Goal: Task Accomplishment & Management: Manage account settings

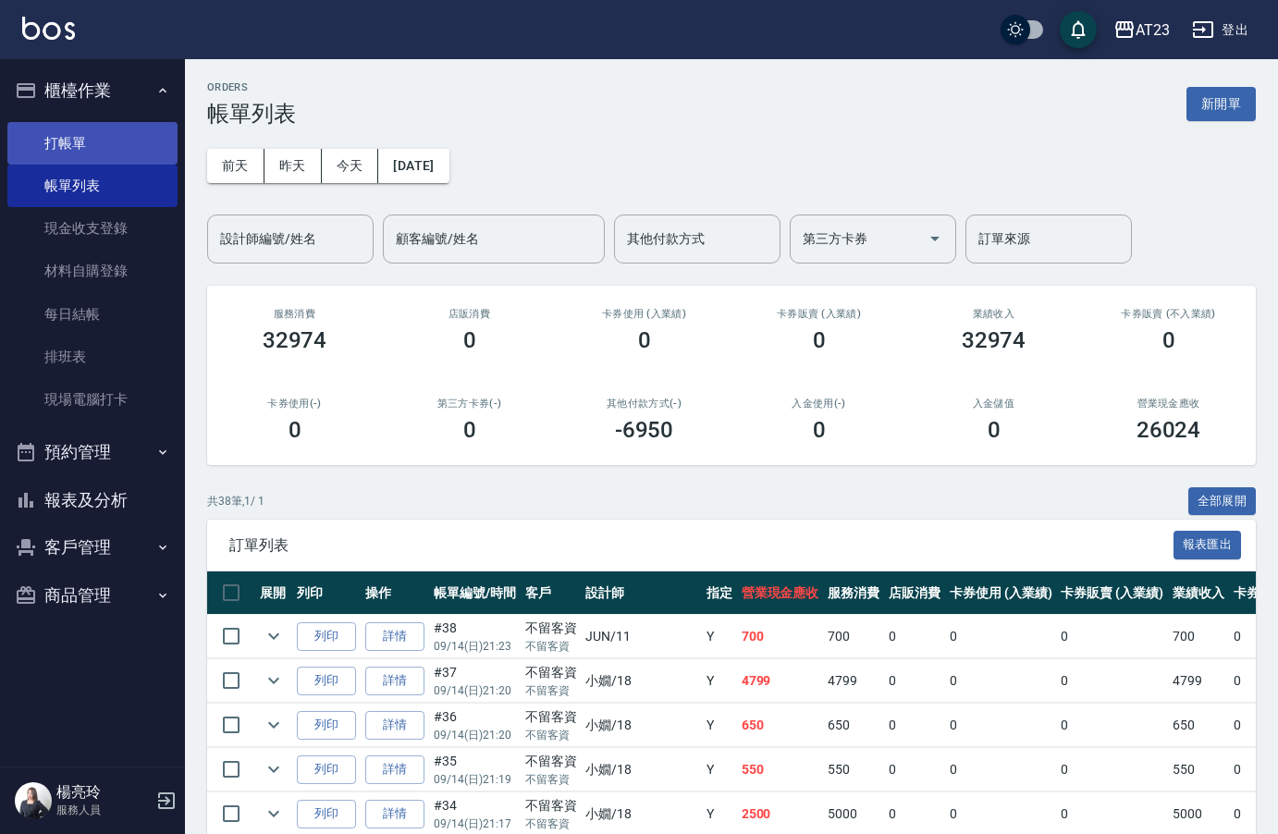
click at [50, 147] on link "打帳單" at bounding box center [92, 143] width 170 height 43
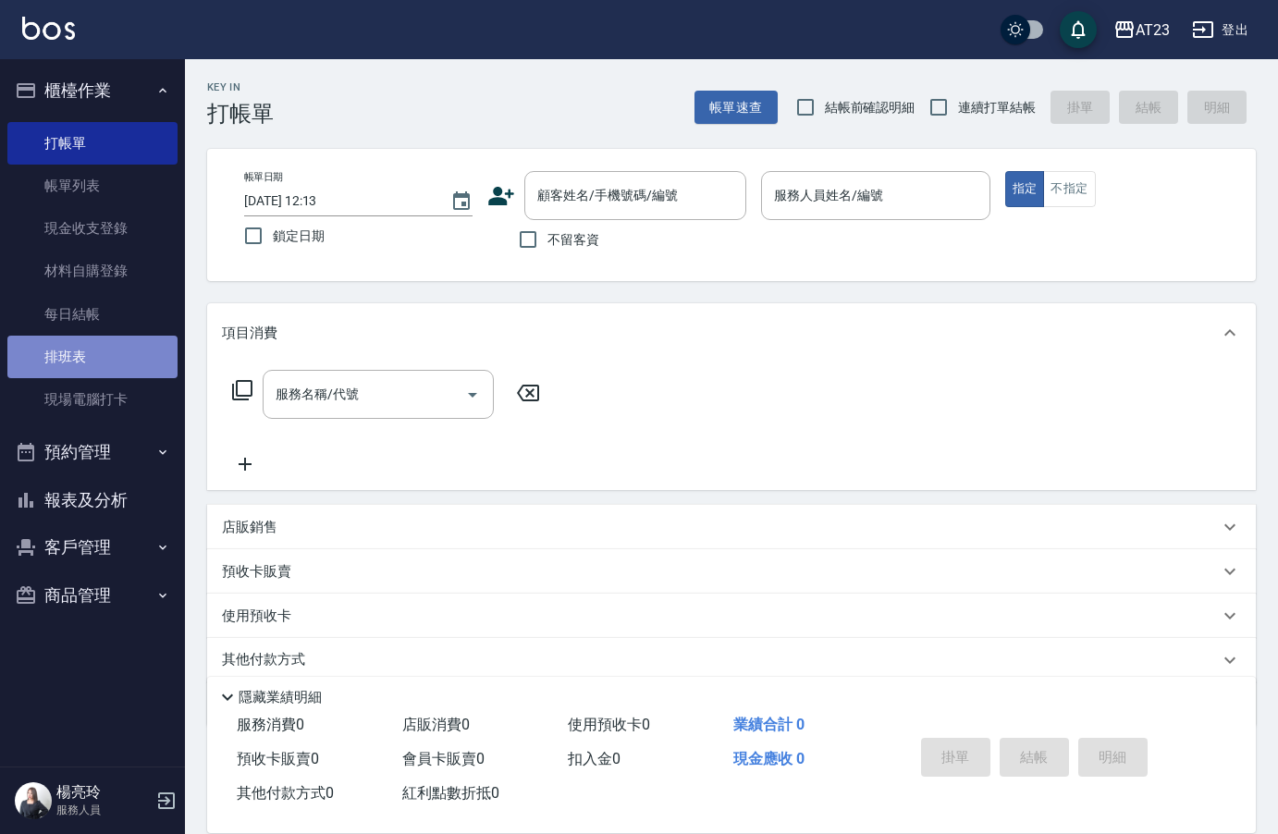
click at [83, 356] on link "排班表" at bounding box center [92, 357] width 170 height 43
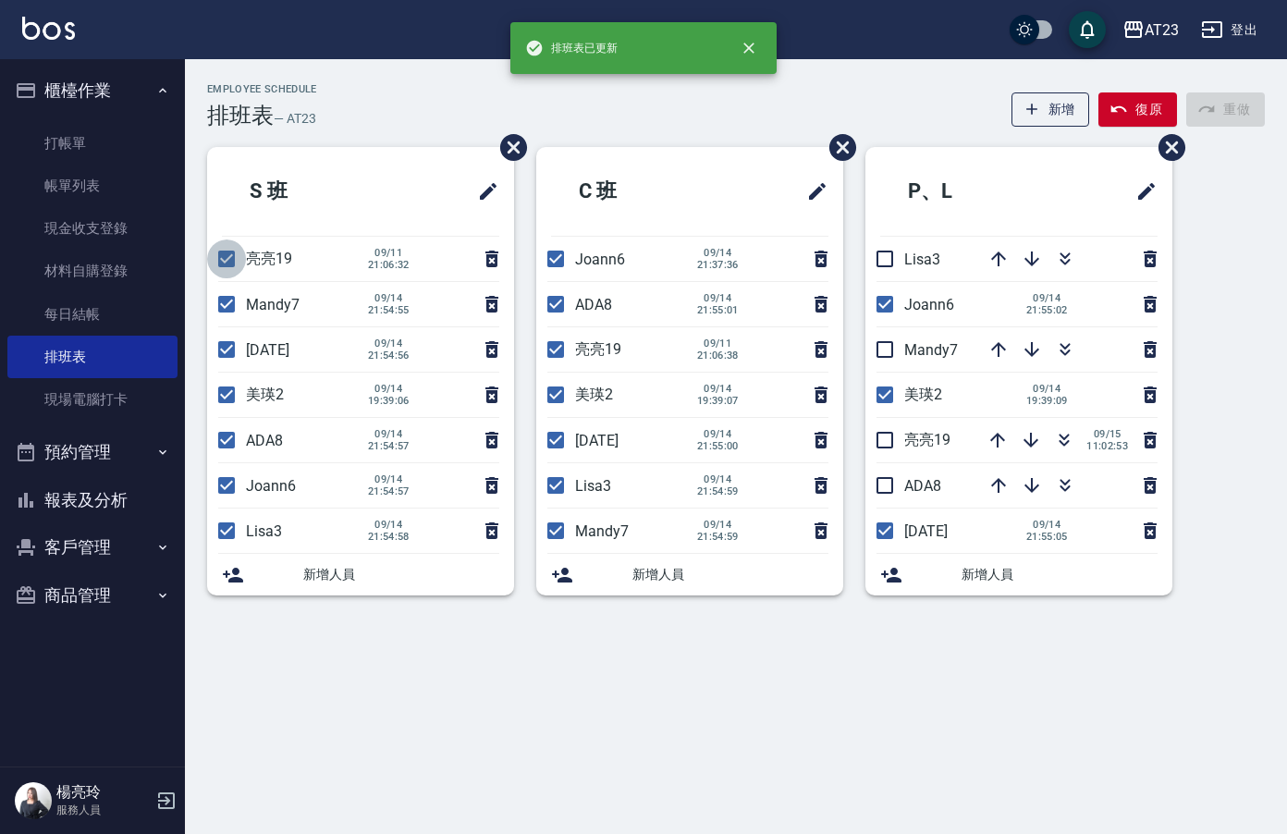
click at [224, 249] on input "checkbox" at bounding box center [226, 258] width 39 height 39
checkbox input "false"
click at [217, 309] on input "checkbox" at bounding box center [226, 304] width 39 height 39
checkbox input "false"
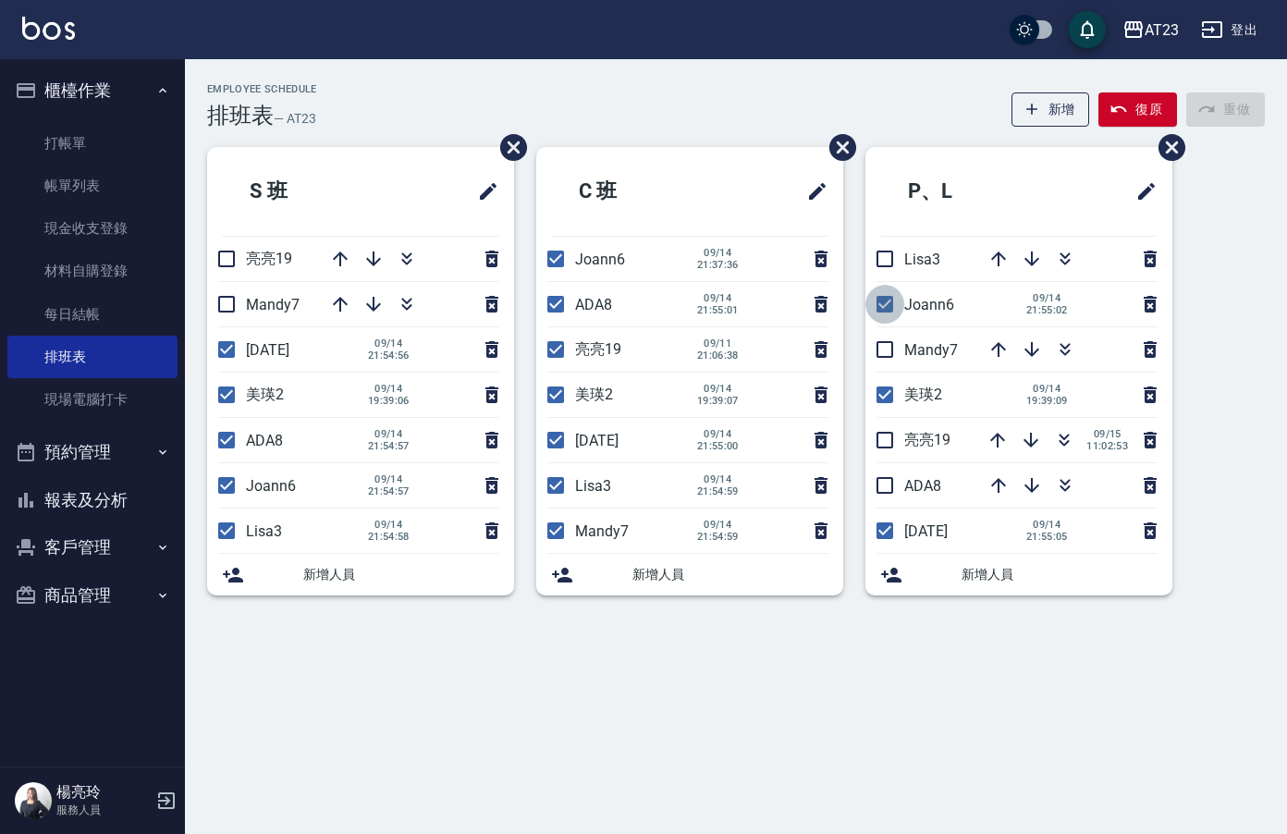
click at [882, 313] on input "checkbox" at bounding box center [884, 304] width 39 height 39
checkbox input "false"
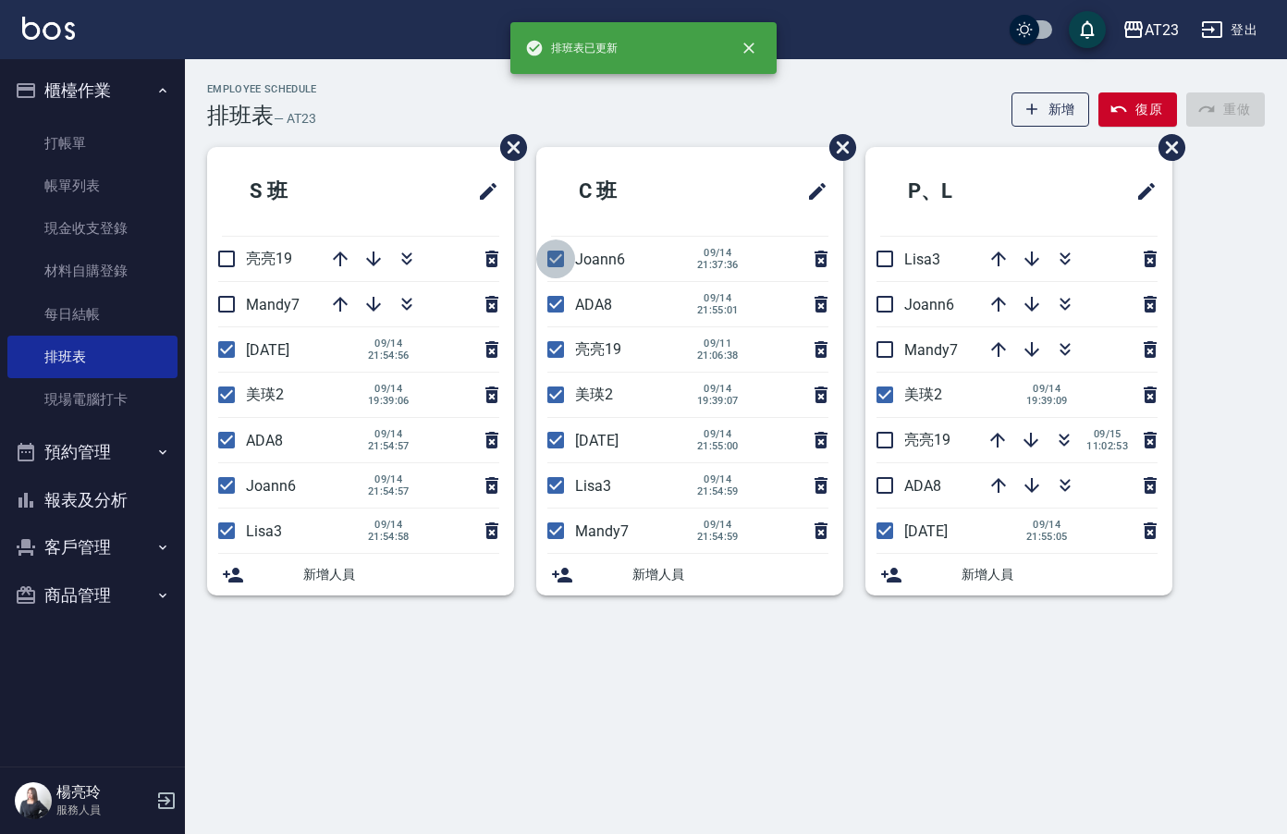
click at [562, 261] on input "checkbox" at bounding box center [555, 258] width 39 height 39
checkbox input "false"
click at [561, 315] on input "checkbox" at bounding box center [555, 304] width 39 height 39
checkbox input "false"
click at [557, 351] on input "checkbox" at bounding box center [555, 349] width 39 height 39
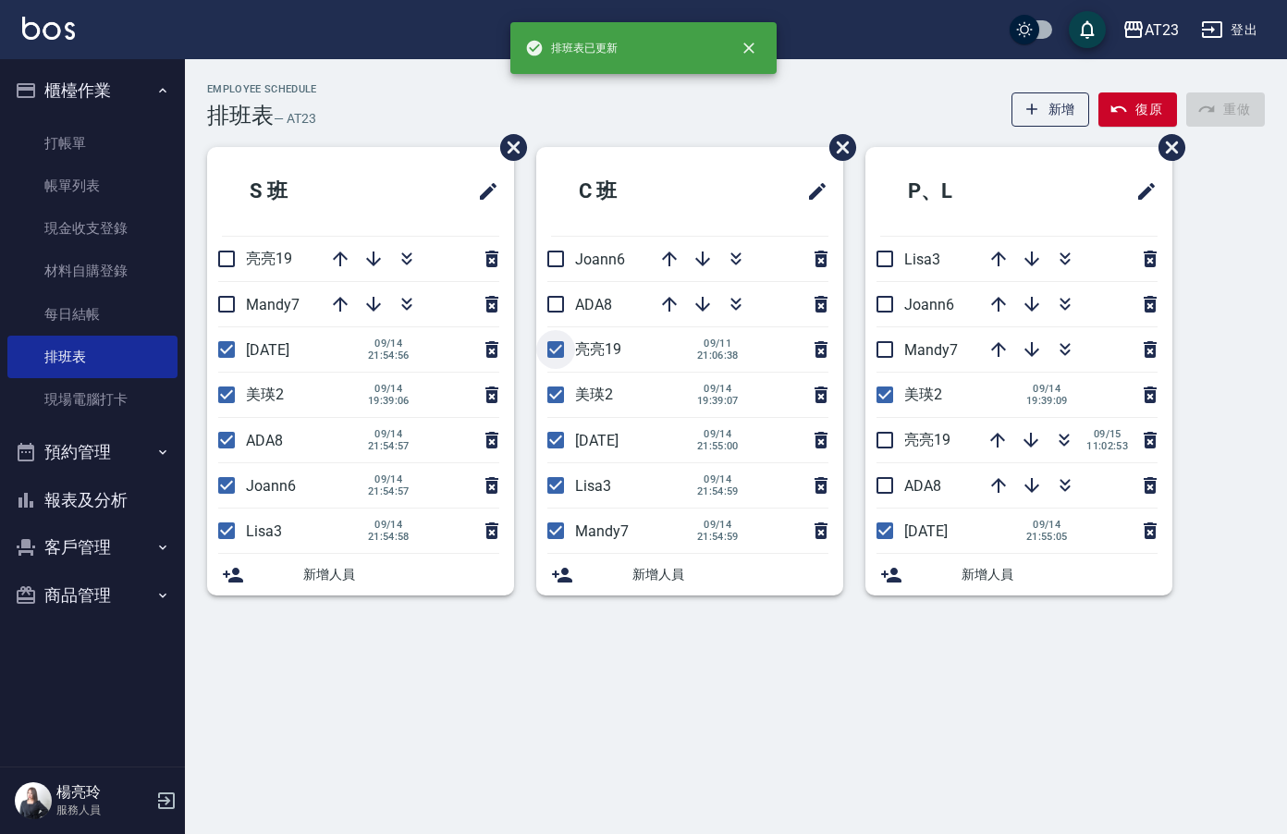
checkbox input "false"
click at [556, 384] on input "checkbox" at bounding box center [555, 394] width 39 height 39
checkbox input "true"
click at [554, 488] on input "checkbox" at bounding box center [555, 485] width 39 height 39
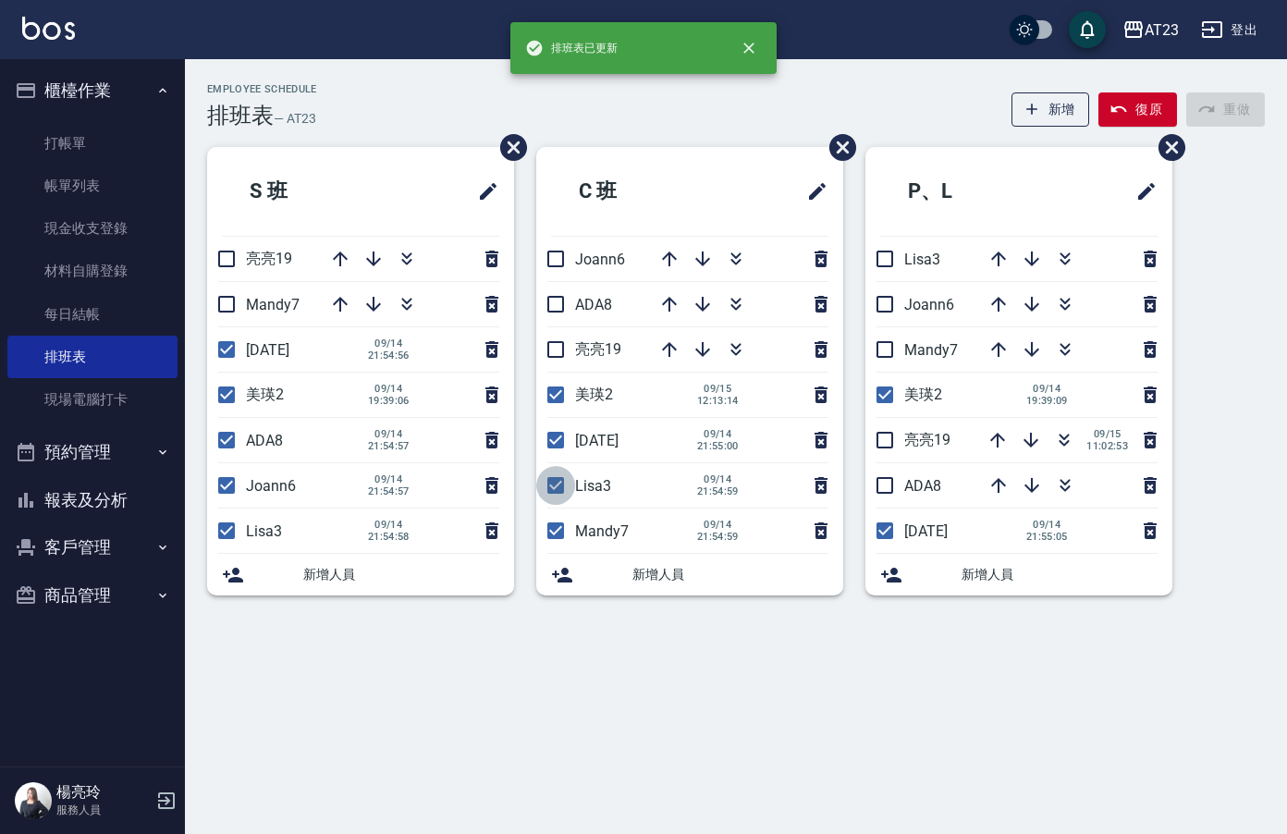
checkbox input "false"
click at [565, 530] on input "checkbox" at bounding box center [555, 530] width 39 height 39
checkbox input "false"
click at [226, 532] on input "checkbox" at bounding box center [226, 530] width 39 height 39
checkbox input "false"
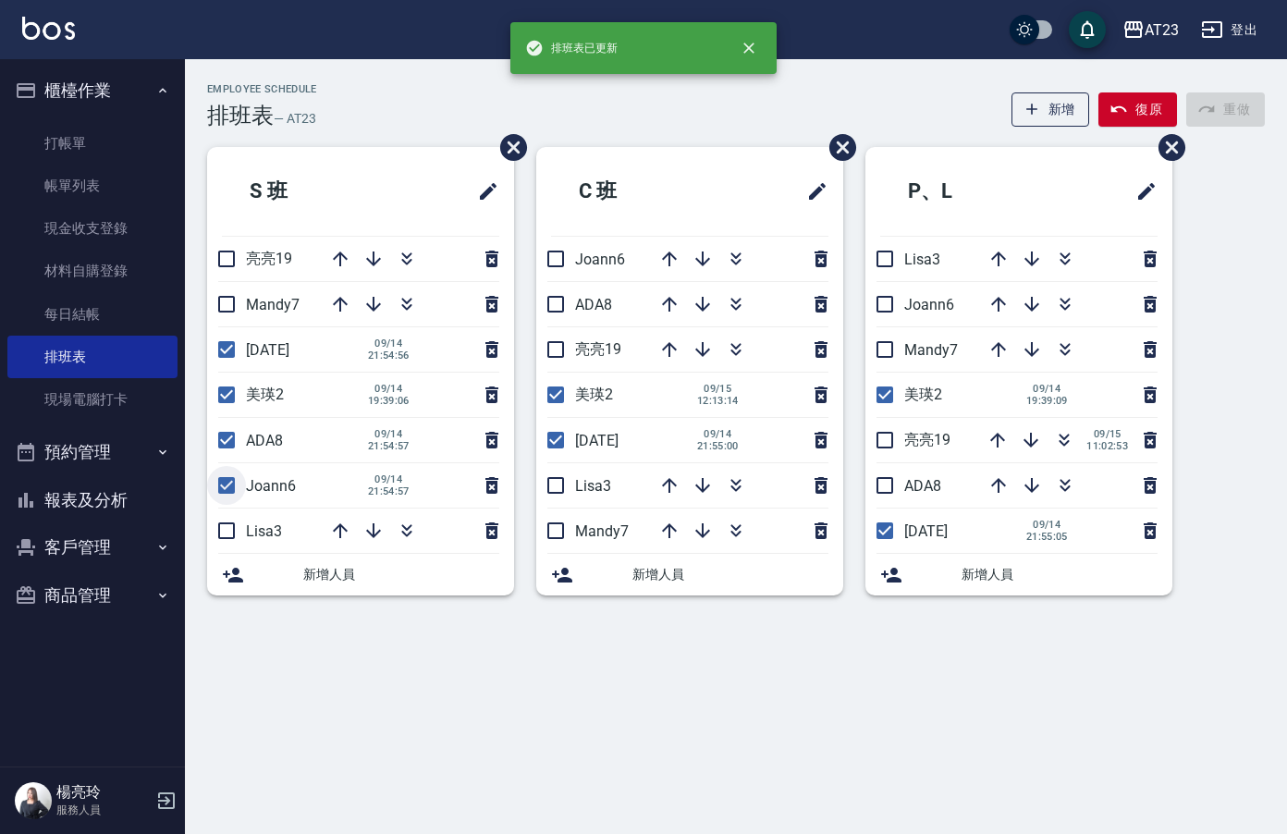
click at [235, 491] on input "checkbox" at bounding box center [226, 485] width 39 height 39
checkbox input "false"
click at [224, 441] on input "checkbox" at bounding box center [226, 440] width 39 height 39
checkbox input "false"
